Goal: Information Seeking & Learning: Find specific fact

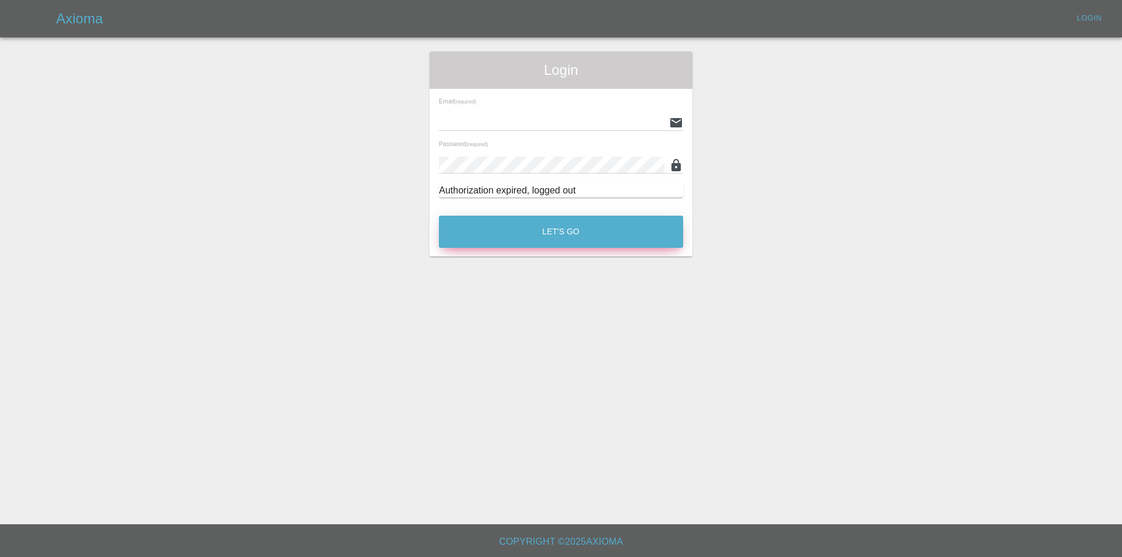
type input "[EMAIL_ADDRESS][DOMAIN_NAME]"
click at [590, 230] on button "Let's Go" at bounding box center [561, 232] width 244 height 32
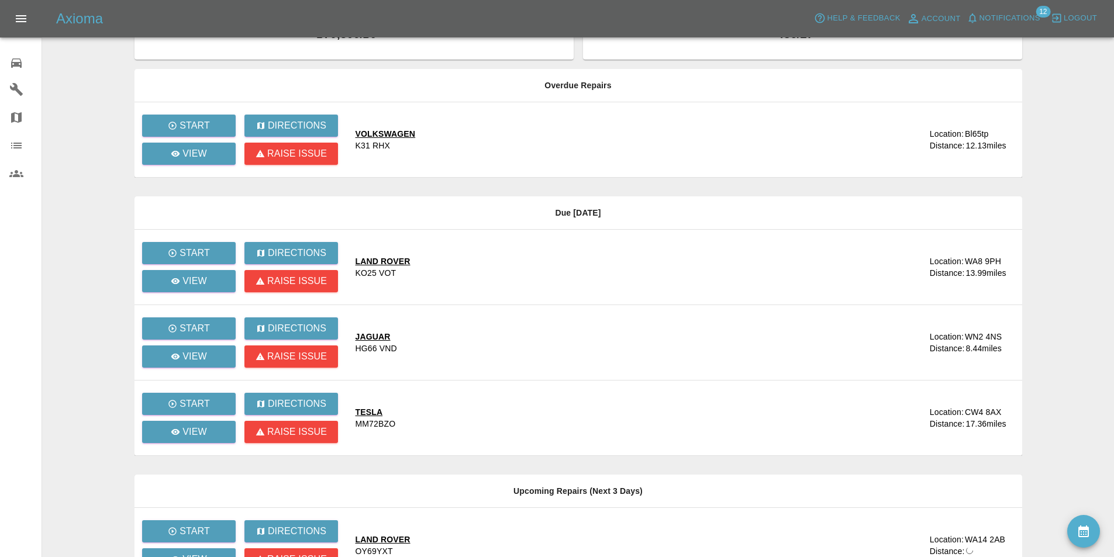
scroll to position [351, 0]
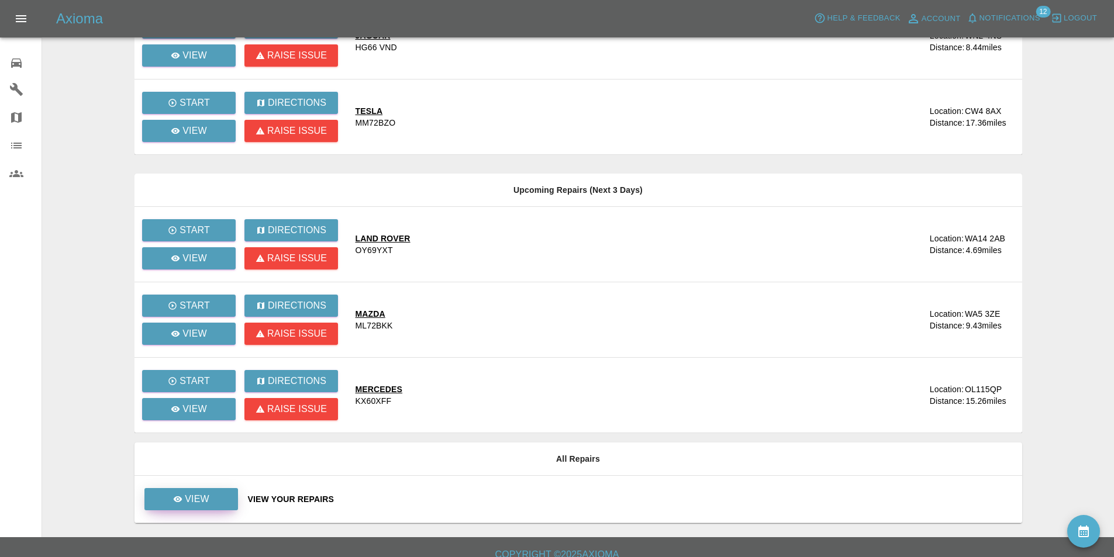
click at [201, 502] on p "View" at bounding box center [197, 499] width 25 height 14
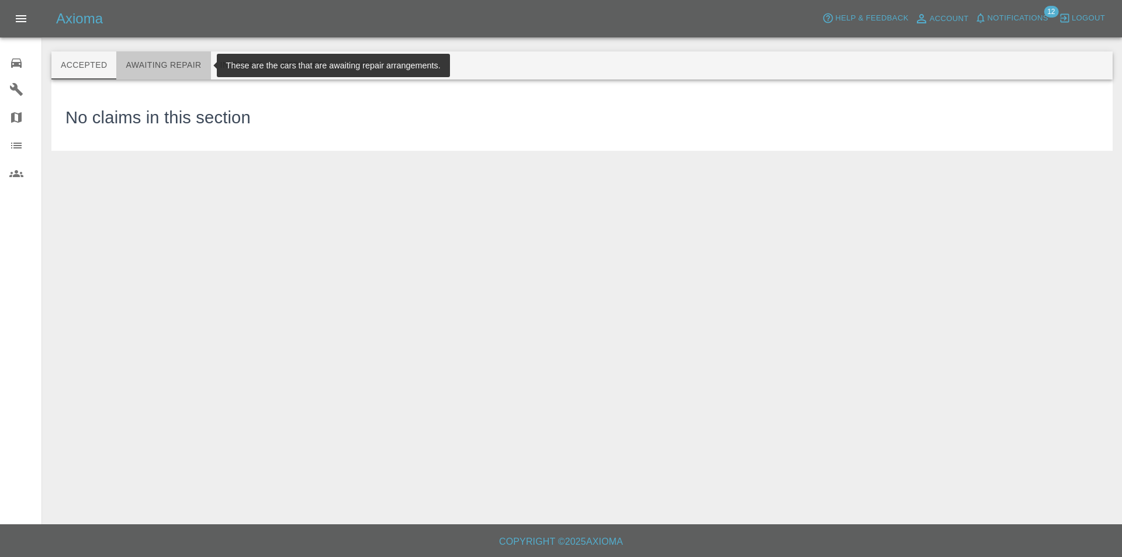
click at [158, 62] on button "Awaiting Repair" at bounding box center [163, 65] width 94 height 28
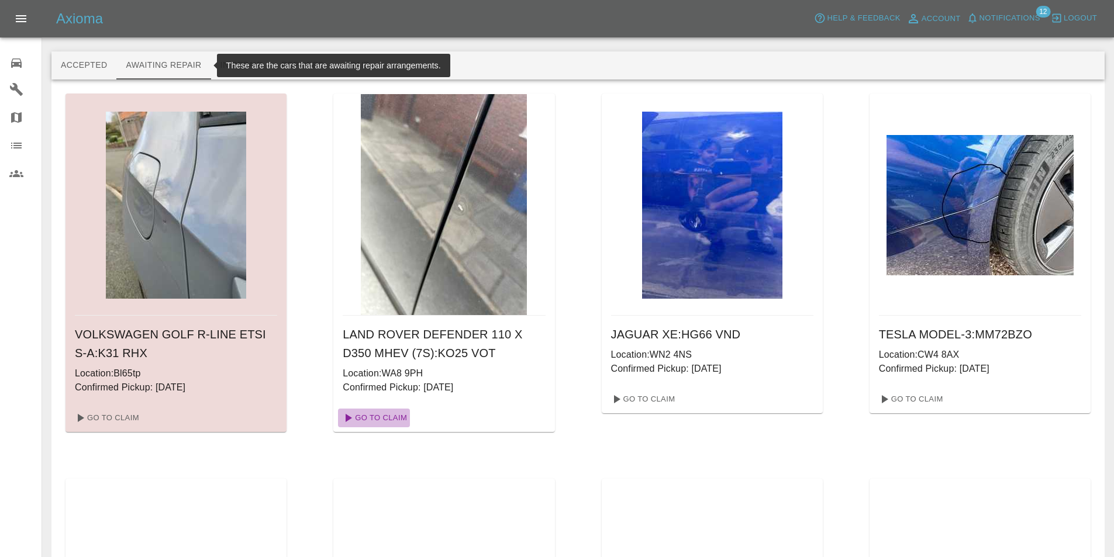
click at [376, 417] on link "Go To Claim" at bounding box center [374, 418] width 72 height 19
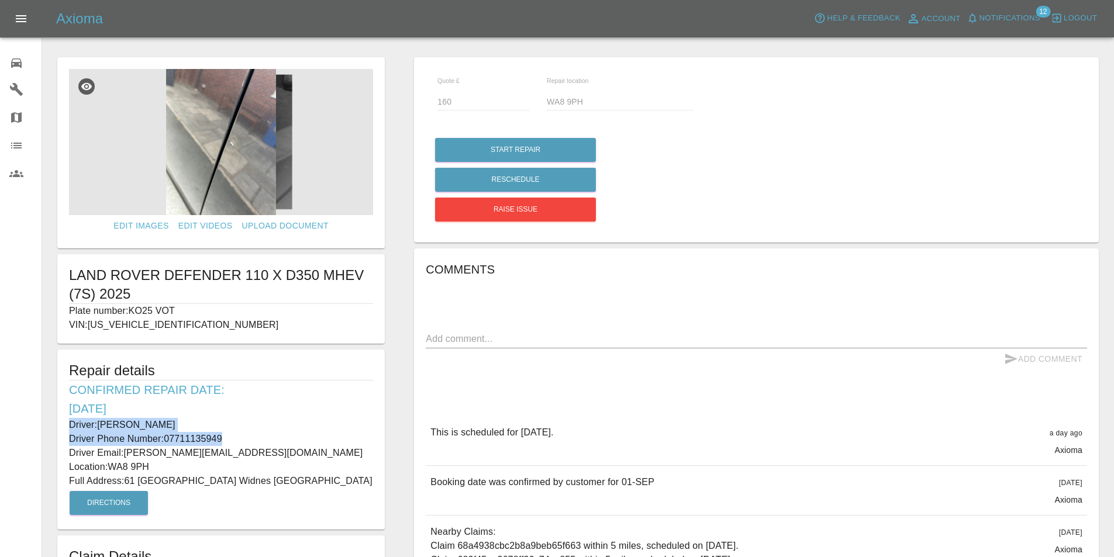
drag, startPoint x: 231, startPoint y: 437, endPoint x: 62, endPoint y: 429, distance: 169.1
click at [62, 429] on div "Repair details Confirmed Repair Date: [DATE] Driver: [PERSON_NAME] Driver Phone…" at bounding box center [220, 440] width 327 height 180
copy div "Driver: [PERSON_NAME] Phone Number: [PHONE_NUMBER]"
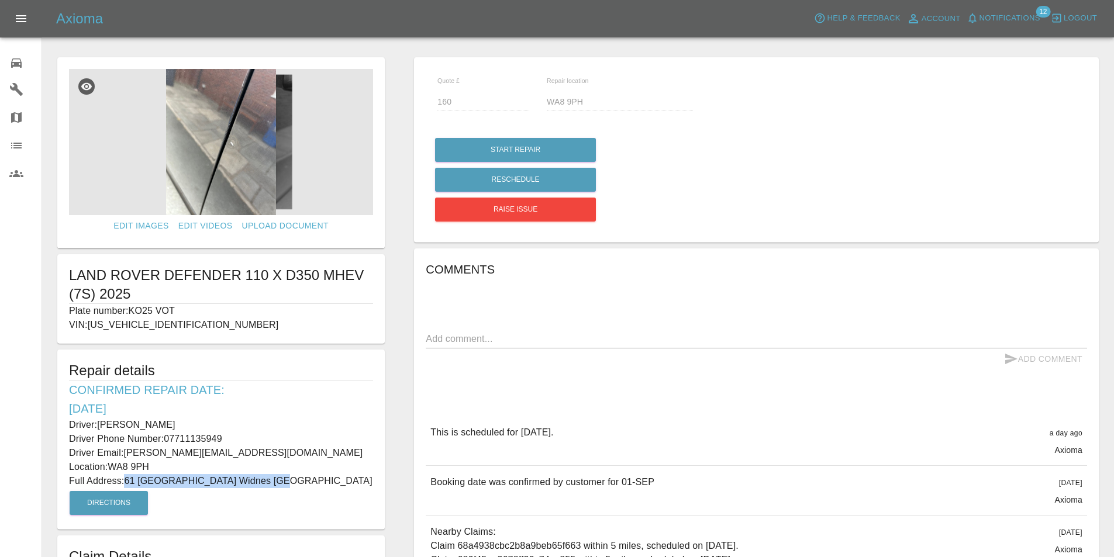
drag, startPoint x: 281, startPoint y: 480, endPoint x: 129, endPoint y: 481, distance: 152.6
click at [129, 481] on p "Full Address: [STREET_ADDRESS]" at bounding box center [221, 481] width 304 height 14
copy p "61 [GEOGRAPHIC_DATA] Widnes [GEOGRAPHIC_DATA]"
drag, startPoint x: 153, startPoint y: 462, endPoint x: 111, endPoint y: 470, distance: 42.8
click at [111, 470] on p "Location: [GEOGRAPHIC_DATA] 9PH" at bounding box center [221, 467] width 304 height 14
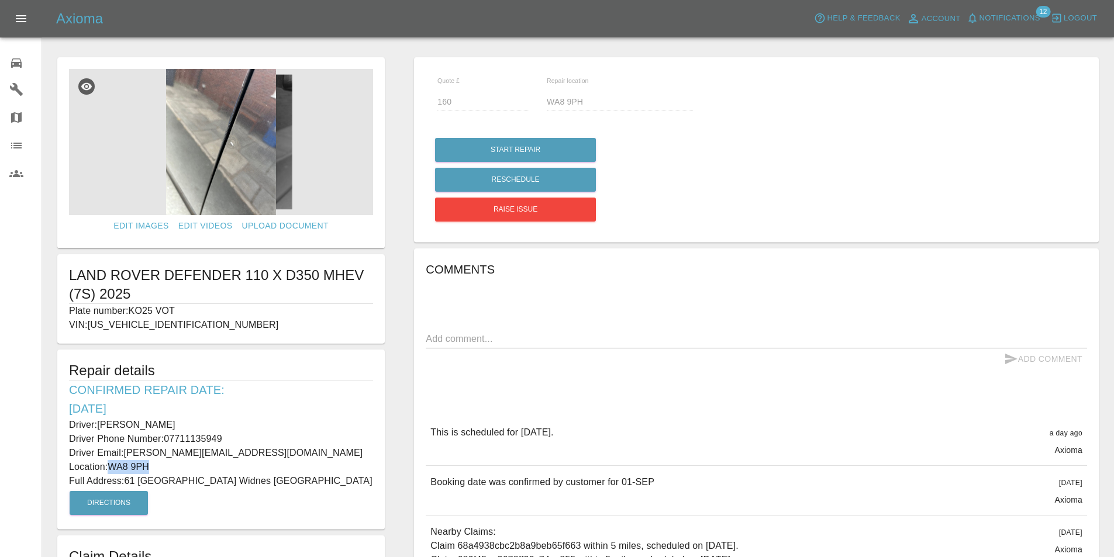
copy p "WA8 9PH"
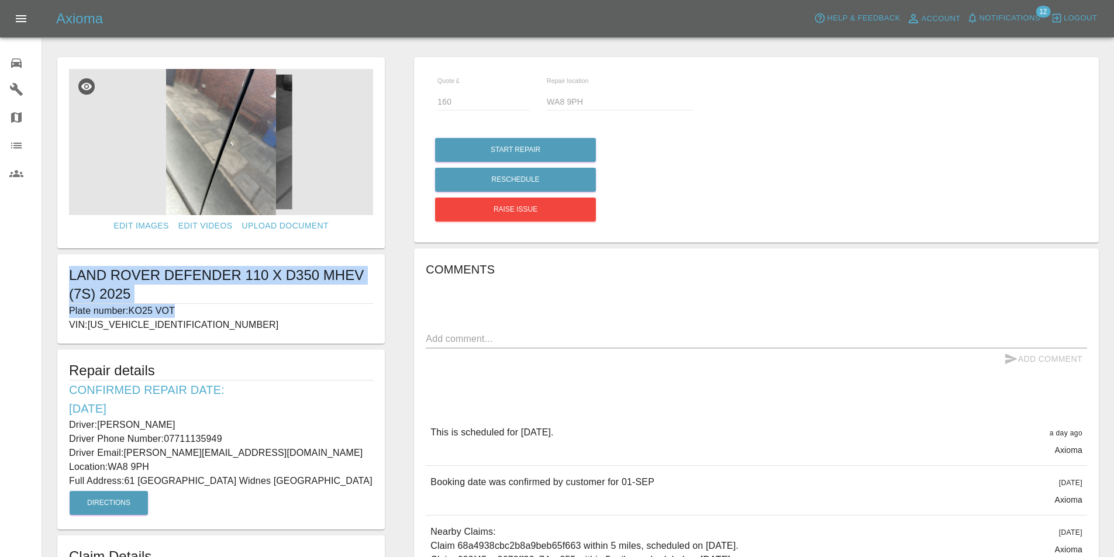
drag, startPoint x: 187, startPoint y: 308, endPoint x: 60, endPoint y: 275, distance: 131.0
click at [60, 275] on div "LAND ROVER DEFENDER 110 X D350 MHEV (7S) 2025 Plate number: KO25 VOT VIN: [US_V…" at bounding box center [220, 298] width 327 height 89
copy div "LAND ROVER DEFENDER 110 X D350 MHEV (7S) 2025 Plate number: KO25 VOT"
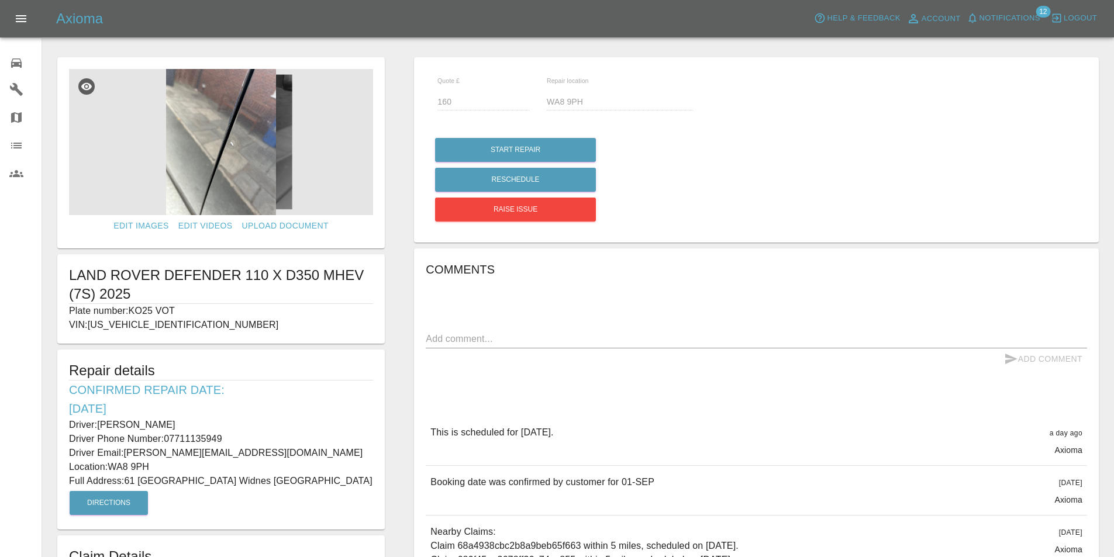
click at [716, 291] on div "Comments x Add Comment This is scheduled for [DATE]. a day ago Axioma This is s…" at bounding box center [756, 473] width 661 height 426
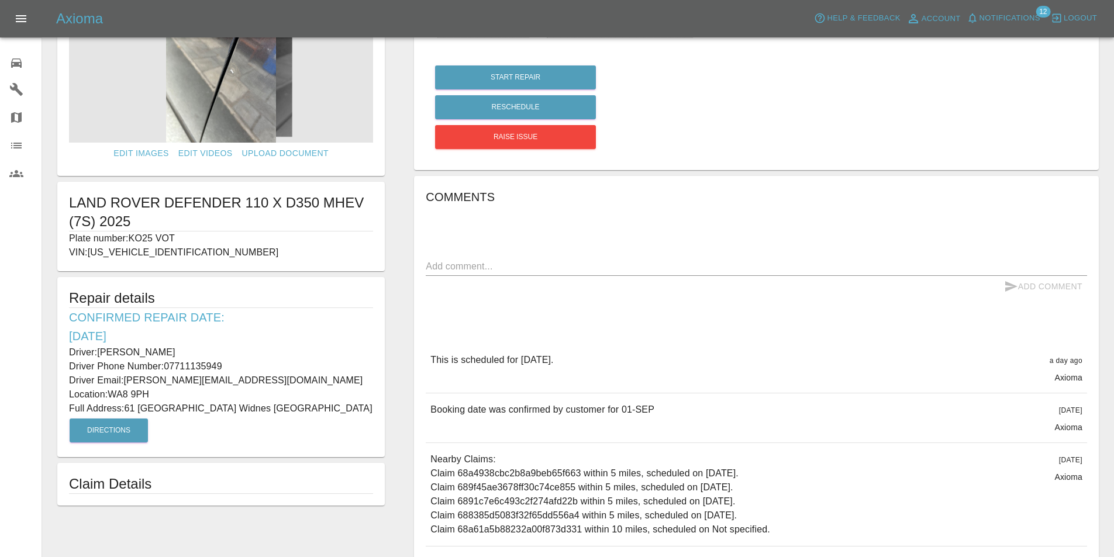
scroll to position [195, 0]
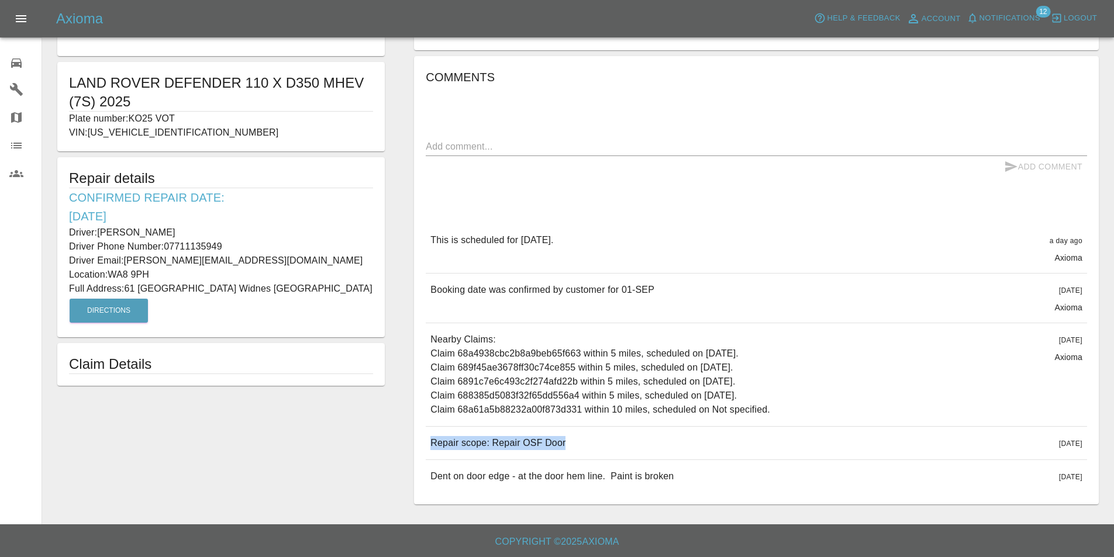
drag, startPoint x: 566, startPoint y: 439, endPoint x: 426, endPoint y: 443, distance: 139.8
click at [426, 443] on div "Repair scope: Repair OSF Door [DATE]" at bounding box center [756, 443] width 661 height 33
copy p "Repair scope: Repair OSF Door"
click at [16, 57] on icon at bounding box center [16, 63] width 14 height 14
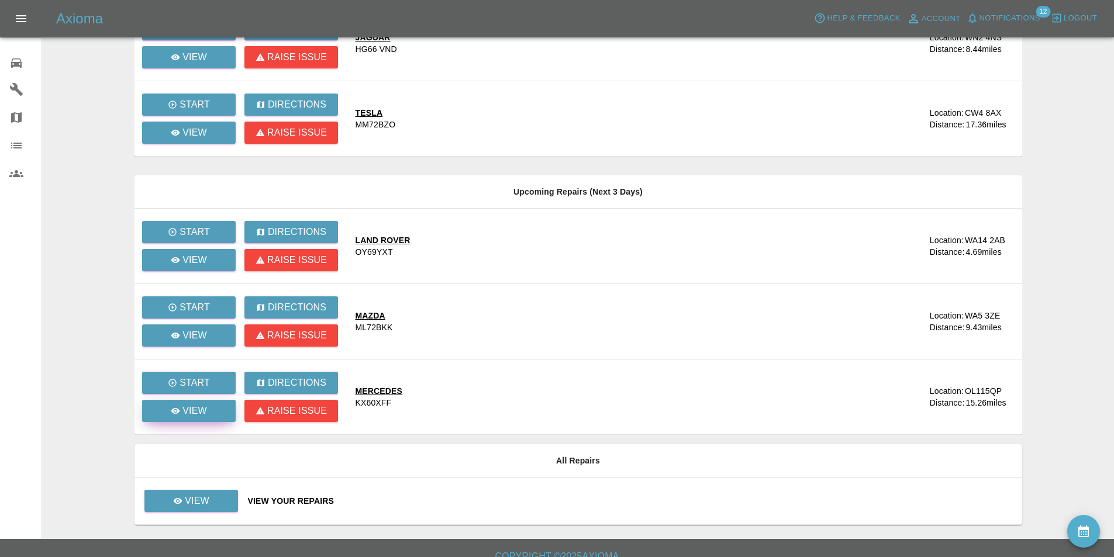
scroll to position [351, 0]
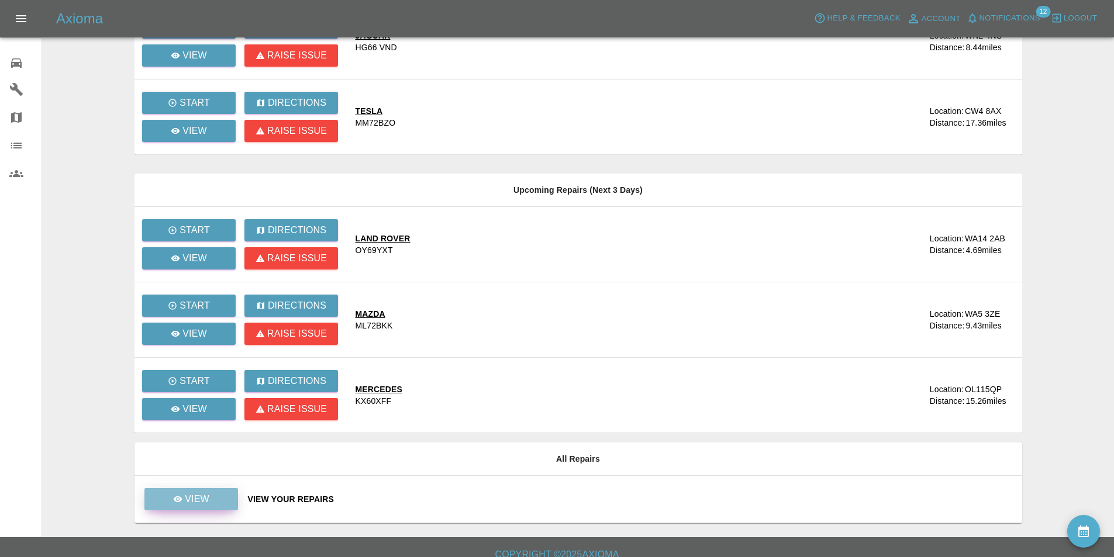
click at [209, 495] on link "View" at bounding box center [191, 499] width 94 height 22
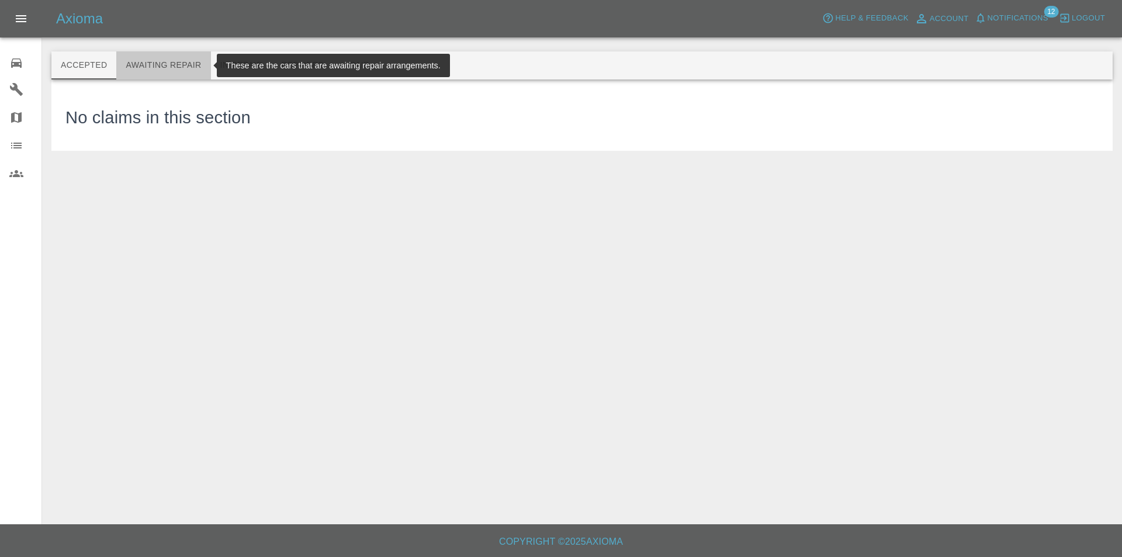
click at [189, 65] on button "Awaiting Repair" at bounding box center [163, 65] width 94 height 28
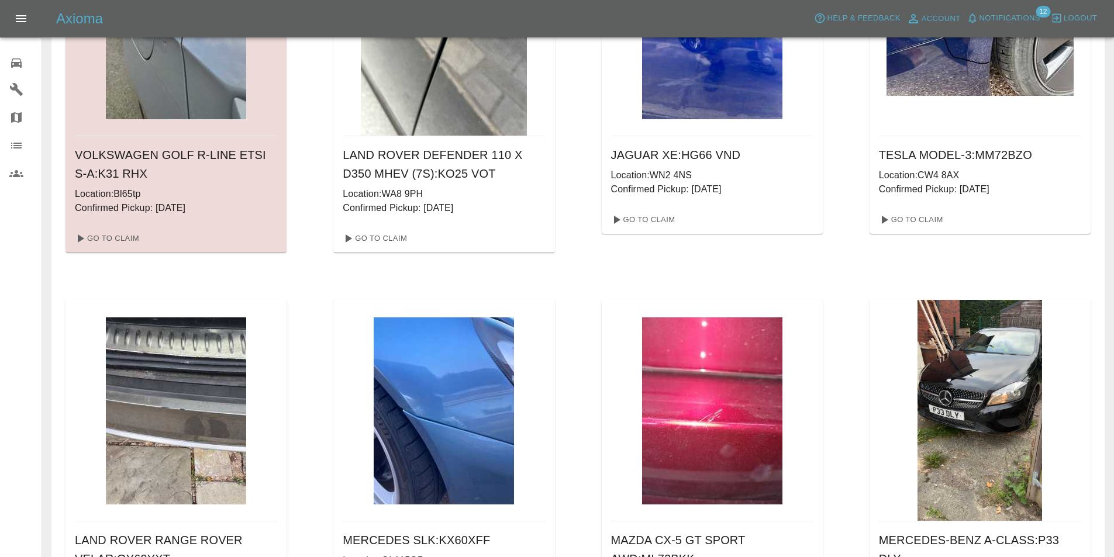
scroll to position [175, 0]
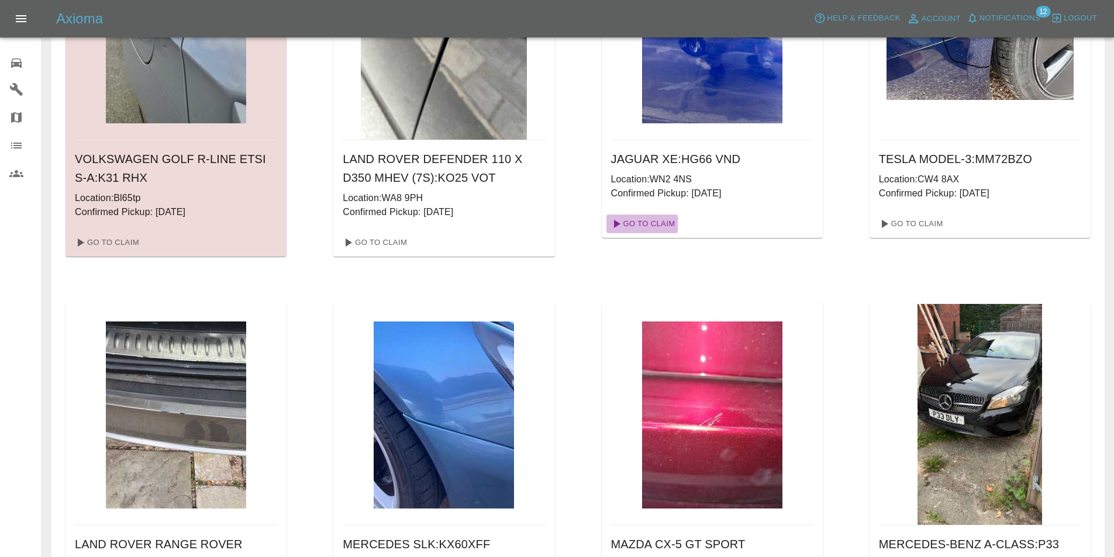
click at [653, 219] on link "Go To Claim" at bounding box center [642, 224] width 72 height 19
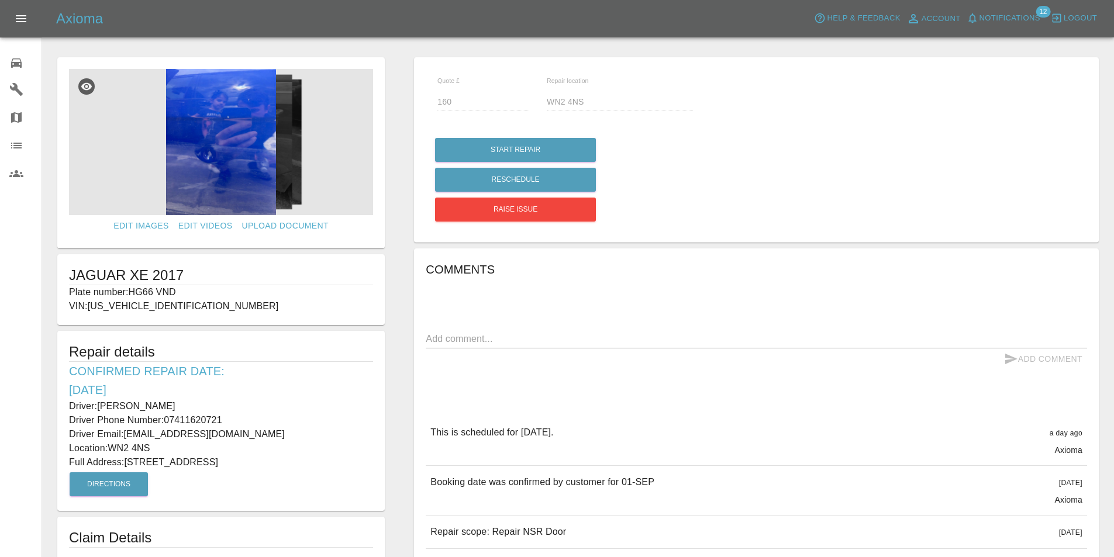
click at [317, 460] on p "Full Address: [STREET_ADDRESS]" at bounding box center [221, 462] width 304 height 14
drag, startPoint x: 227, startPoint y: 417, endPoint x: 51, endPoint y: 410, distance: 176.1
click at [51, 410] on form "Edit Images Edit Videos Upload Document JAGUAR XE 2017 Plate number: HG66 VND V…" at bounding box center [220, 308] width 339 height 502
copy div "Driver: [PERSON_NAME] Driver Phone Number: [PHONE_NUMBER]"
drag, startPoint x: 151, startPoint y: 444, endPoint x: 112, endPoint y: 448, distance: 39.3
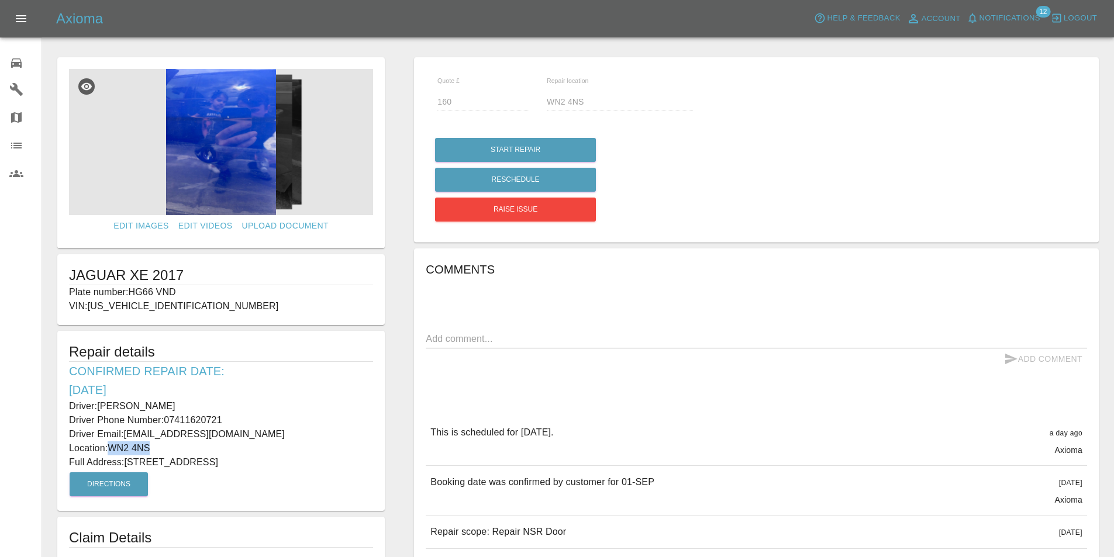
click at [112, 448] on p "Location: WN2 4NS" at bounding box center [221, 448] width 304 height 14
copy p "WN2 4NS"
drag, startPoint x: 315, startPoint y: 461, endPoint x: 127, endPoint y: 460, distance: 188.2
click at [127, 460] on p "Full Address: [STREET_ADDRESS]" at bounding box center [221, 462] width 304 height 14
copy p "[STREET_ADDRESS]"
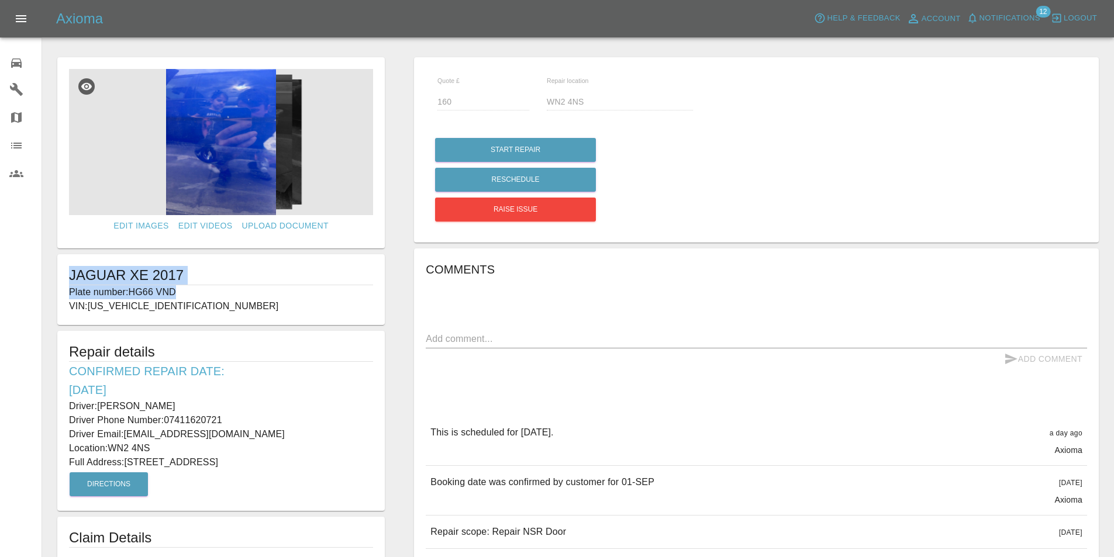
drag, startPoint x: 182, startPoint y: 293, endPoint x: 61, endPoint y: 279, distance: 121.8
click at [61, 279] on div "JAGUAR XE 2017 Plate number: HG66 VND VIN: [US_VEHICLE_IDENTIFICATION_NUMBER]" at bounding box center [220, 289] width 327 height 71
copy div "JAGUAR XE 2017 Plate number: HG66 VND"
click at [661, 310] on div "Comments x Add Comment This is scheduled for [DATE]. a day ago Axioma This is s…" at bounding box center [756, 421] width 661 height 322
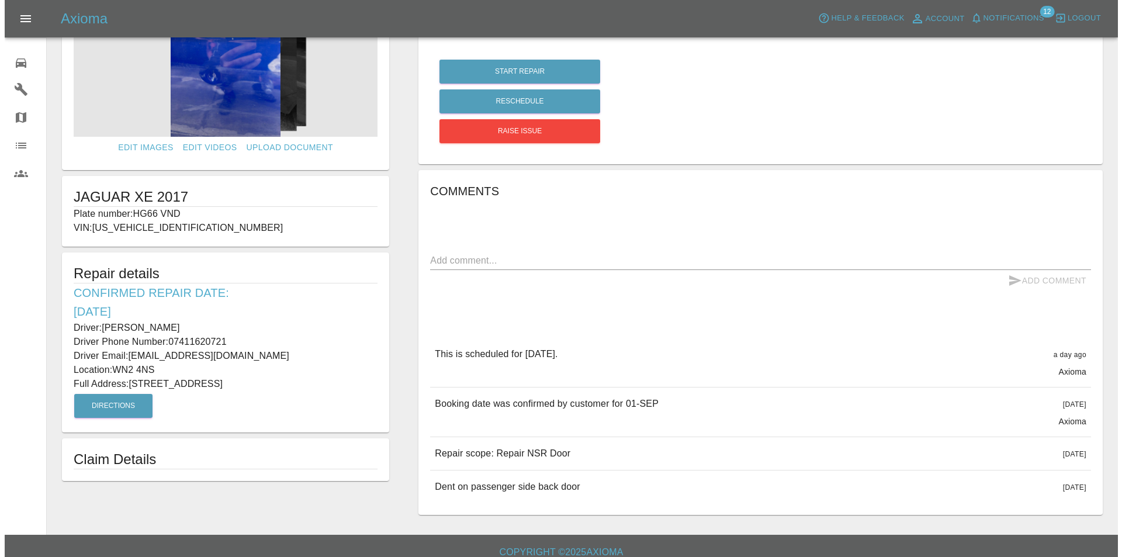
scroll to position [91, 0]
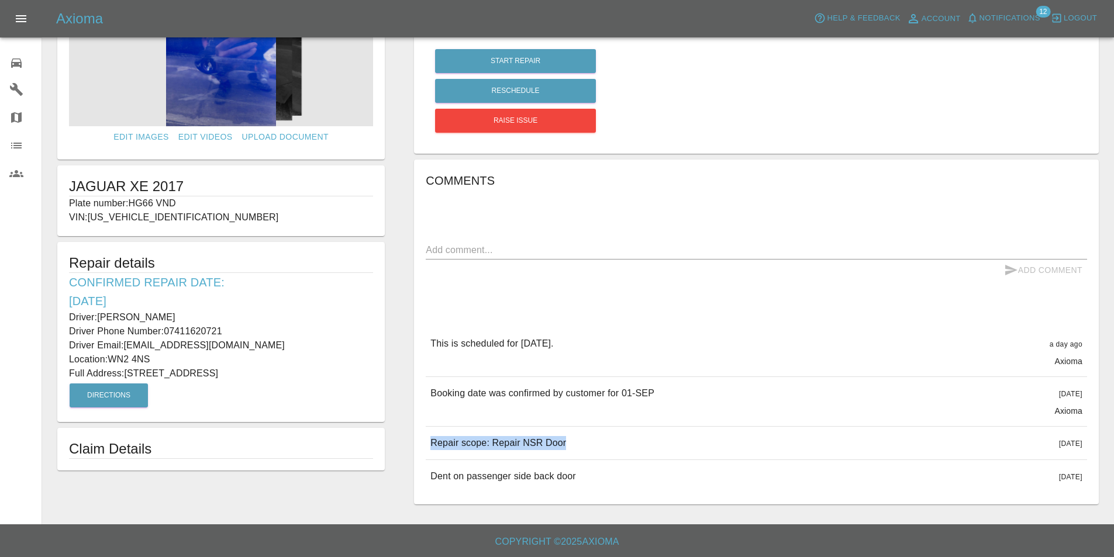
drag, startPoint x: 568, startPoint y: 440, endPoint x: 429, endPoint y: 457, distance: 140.1
click at [429, 457] on div "Repair scope: Repair NSR Door [DATE]" at bounding box center [756, 443] width 661 height 33
copy p "Repair scope: Repair NSR Door"
click at [1012, 12] on span "Notifications" at bounding box center [1009, 18] width 61 height 13
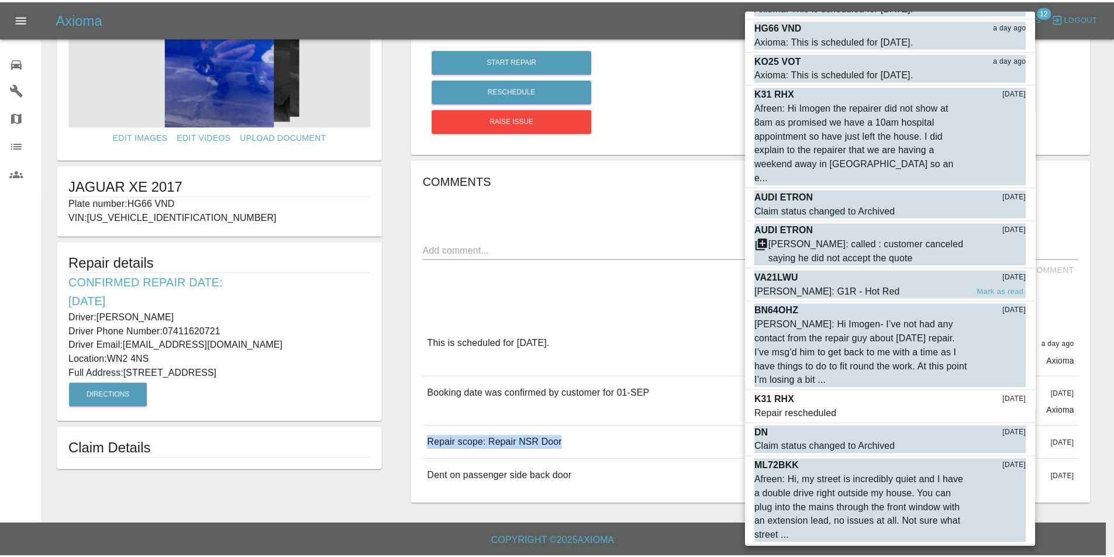
scroll to position [0, 0]
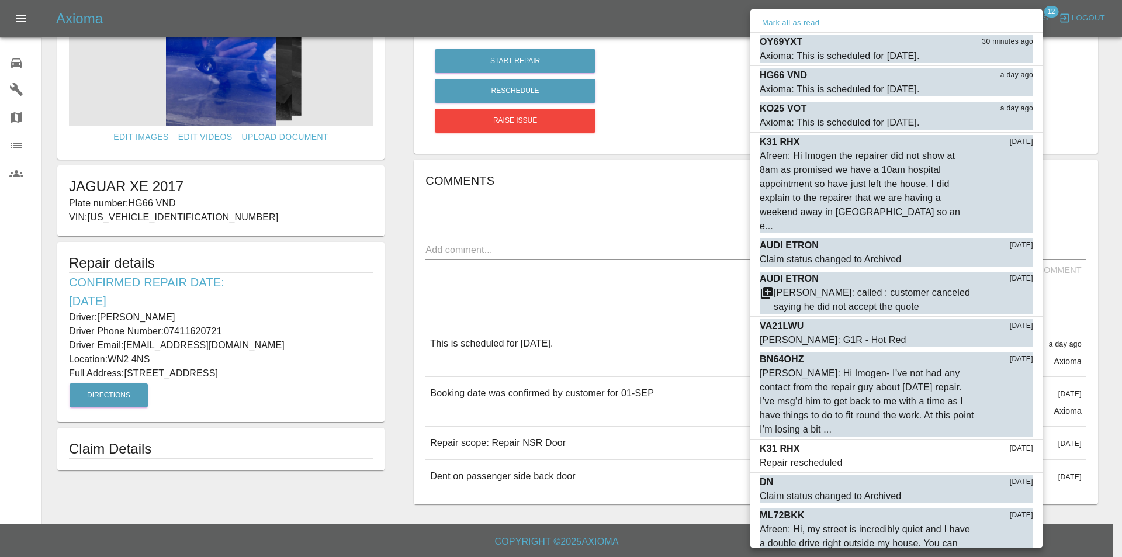
click at [664, 10] on div at bounding box center [561, 278] width 1122 height 557
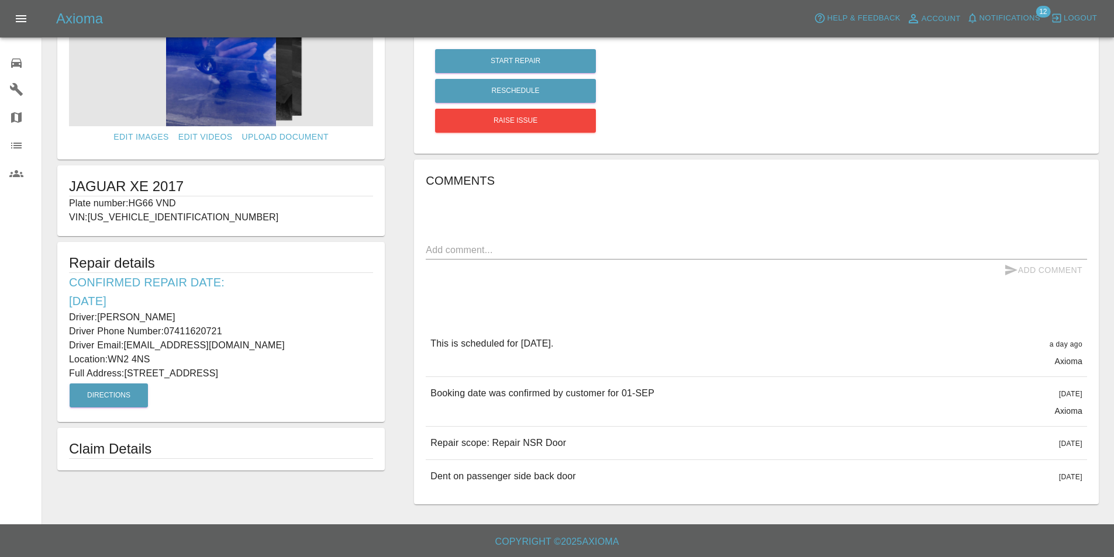
click at [13, 60] on icon at bounding box center [16, 63] width 14 height 14
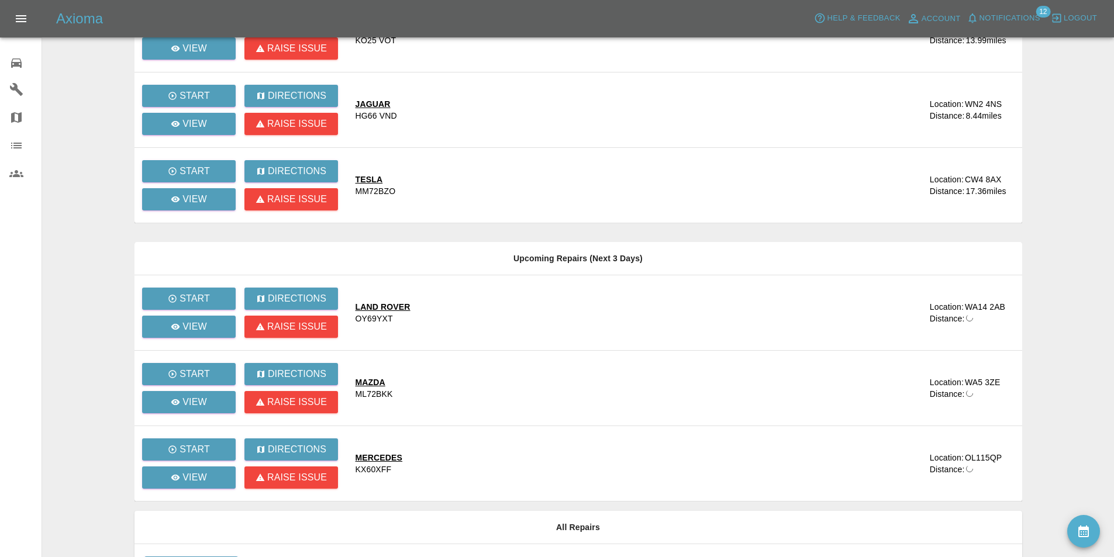
scroll to position [364, 0]
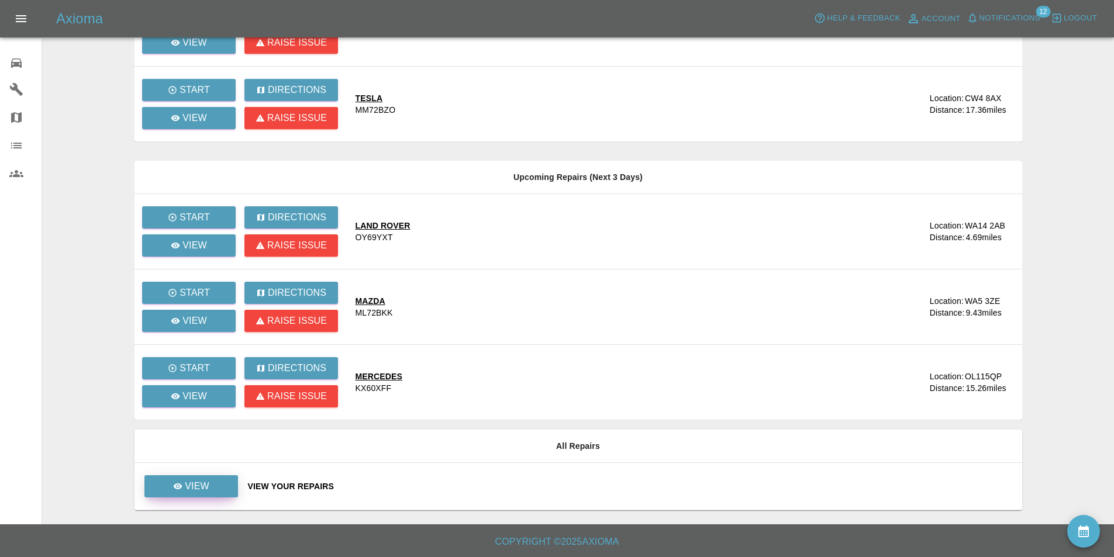
click at [192, 479] on p "View" at bounding box center [197, 486] width 25 height 14
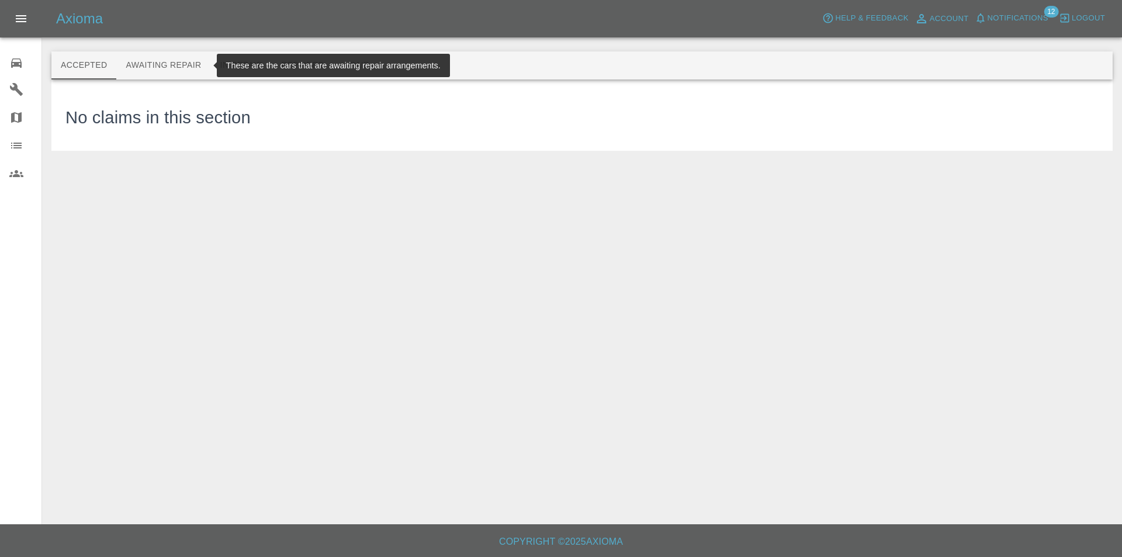
click at [158, 61] on button "Awaiting Repair" at bounding box center [163, 65] width 94 height 28
